Goal: Transaction & Acquisition: Purchase product/service

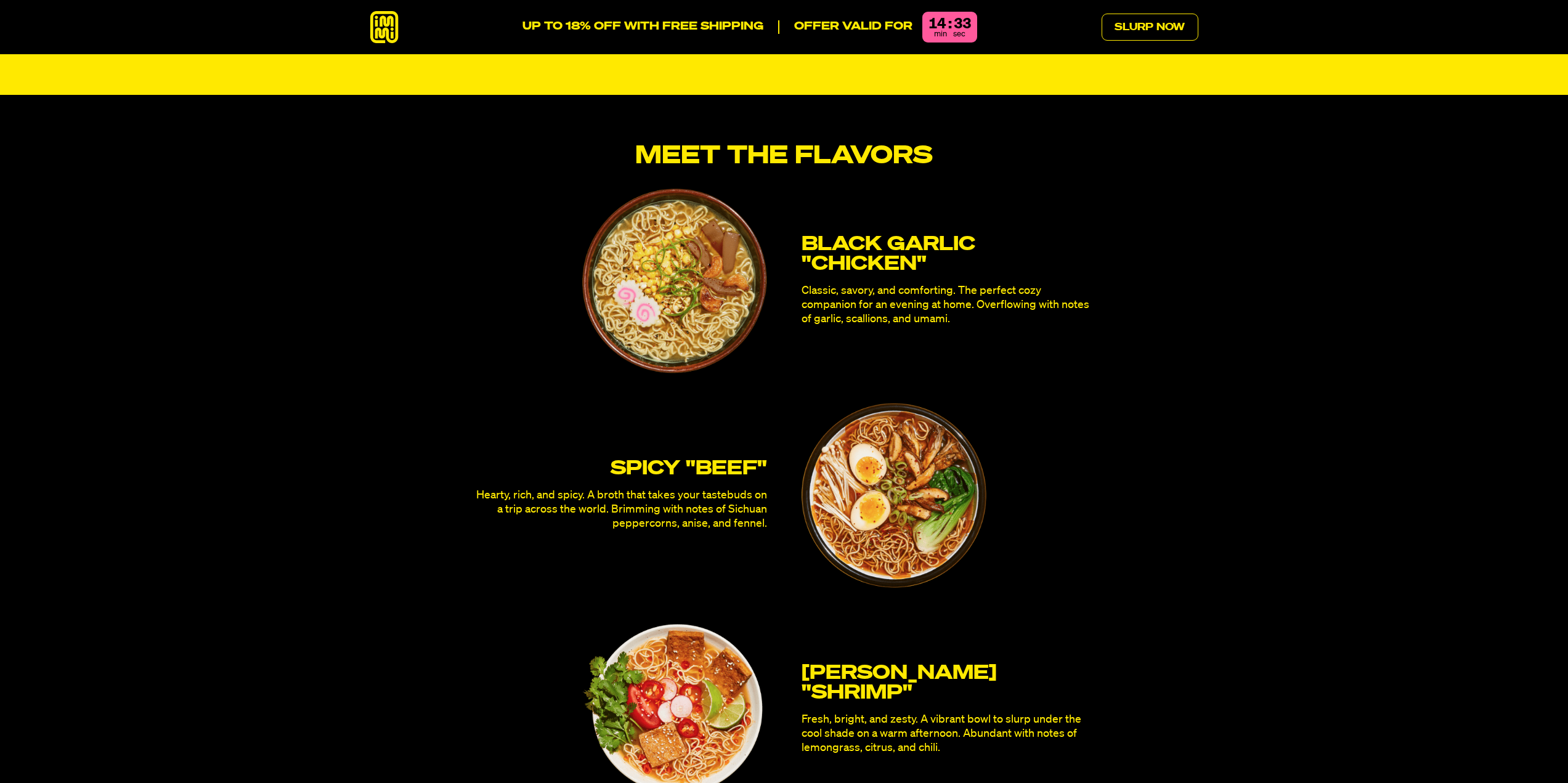
scroll to position [3203, 0]
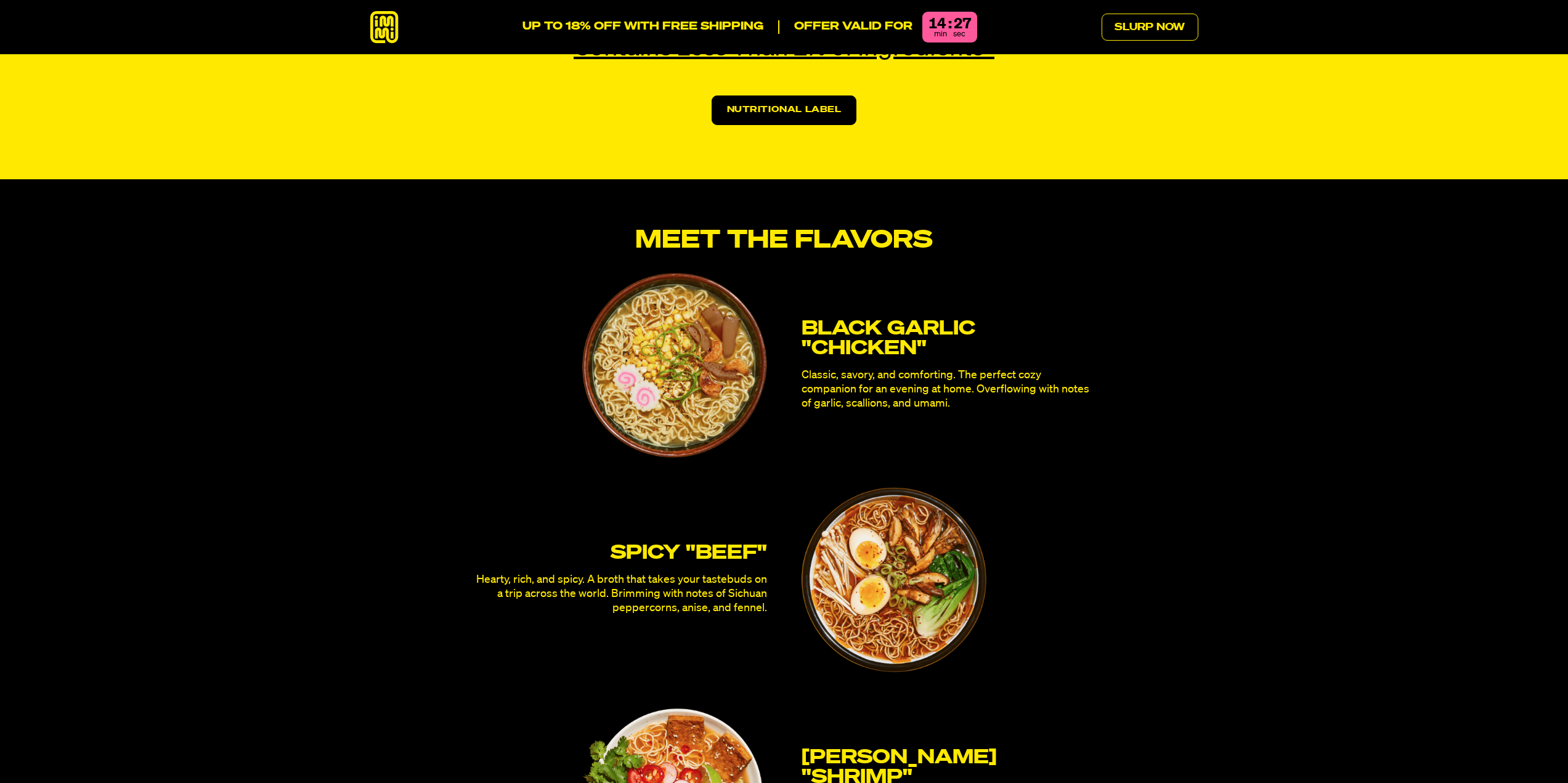
click at [700, 310] on img at bounding box center [674, 365] width 185 height 185
click at [867, 275] on div "Black Garlic "Chicken" Classic, savory, and comforting. The perfect cozy compan…" at bounding box center [784, 365] width 616 height 185
click at [865, 319] on h3 "Black Garlic "Chicken"" at bounding box center [947, 339] width 291 height 40
click at [1146, 33] on link "Slurp Now" at bounding box center [1150, 27] width 97 height 27
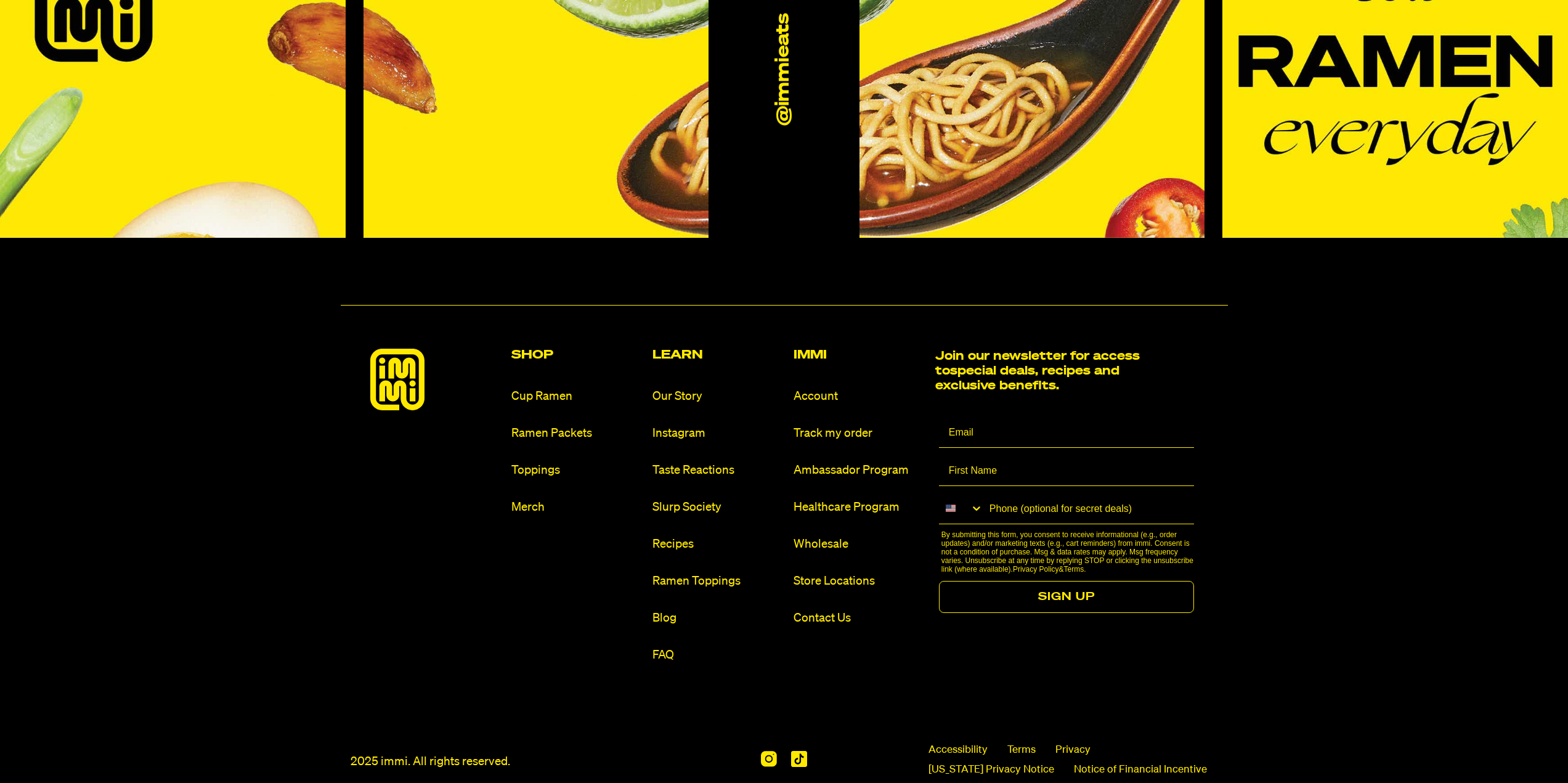
scroll to position [7608, 0]
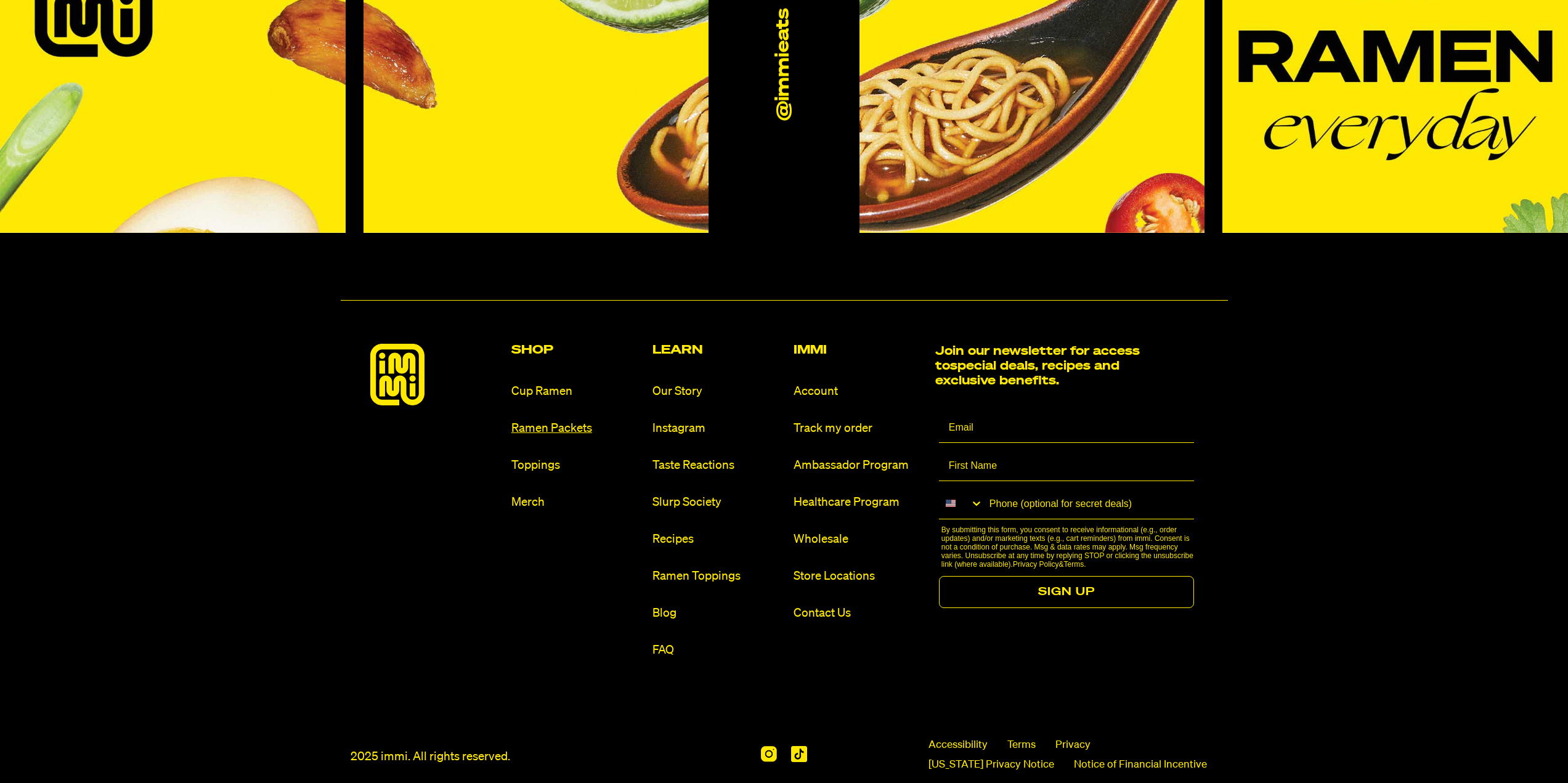
click at [539, 420] on link "Ramen Packets" at bounding box center [577, 428] width 131 height 16
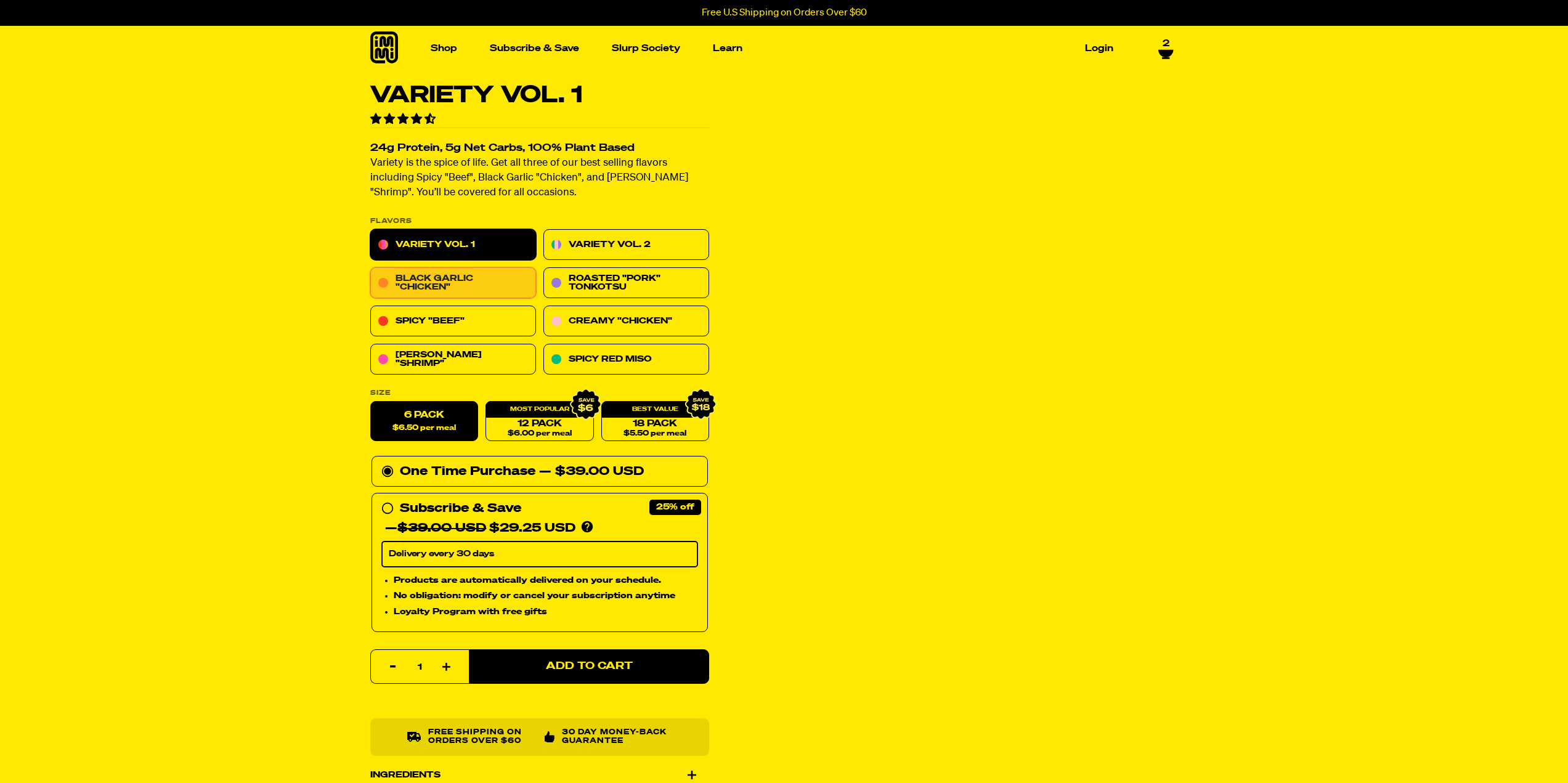
click at [433, 275] on link "Black Garlic "Chicken"" at bounding box center [453, 283] width 166 height 31
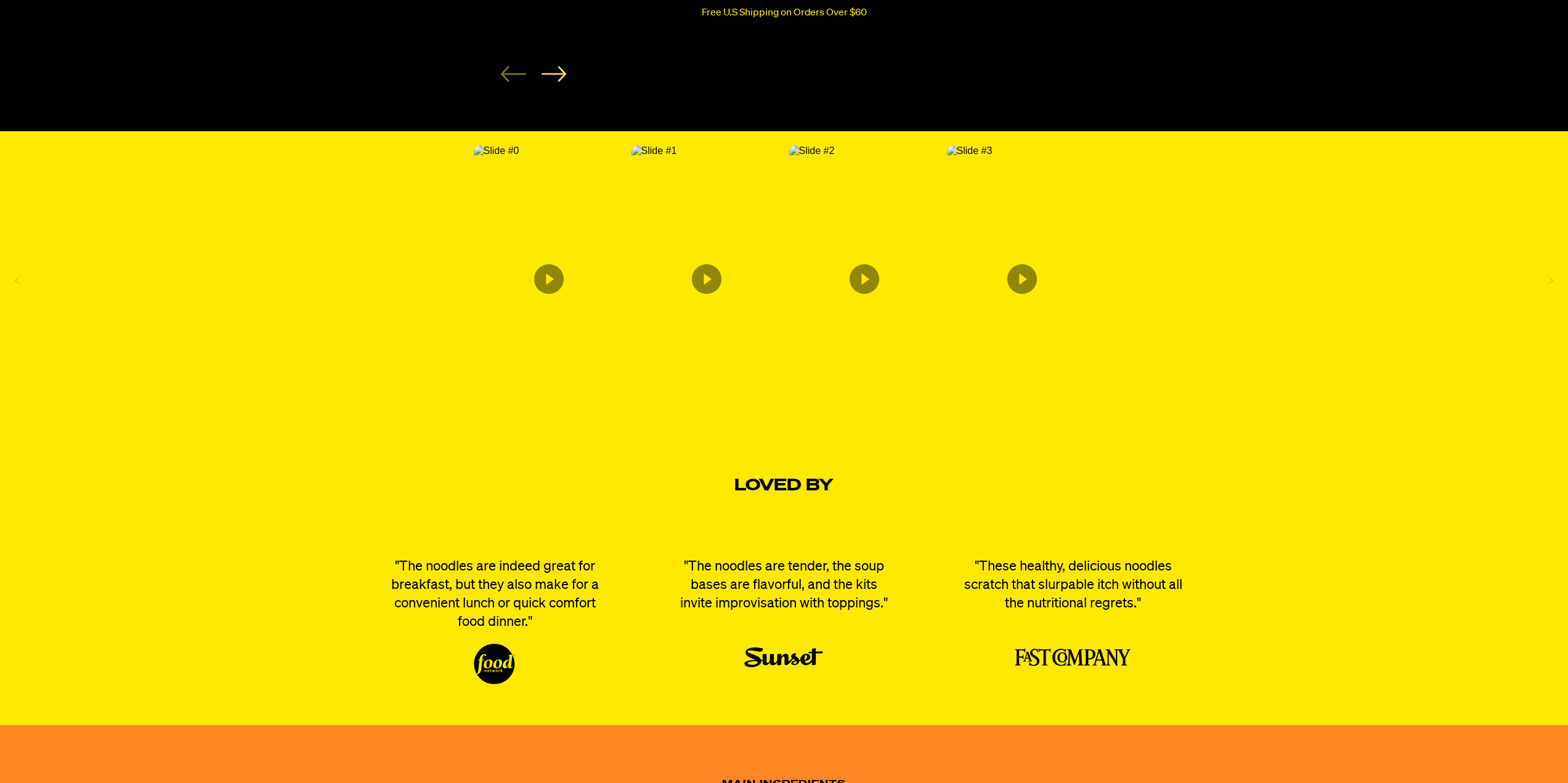
scroll to position [2218, 0]
